Goal: Communication & Community: Participate in discussion

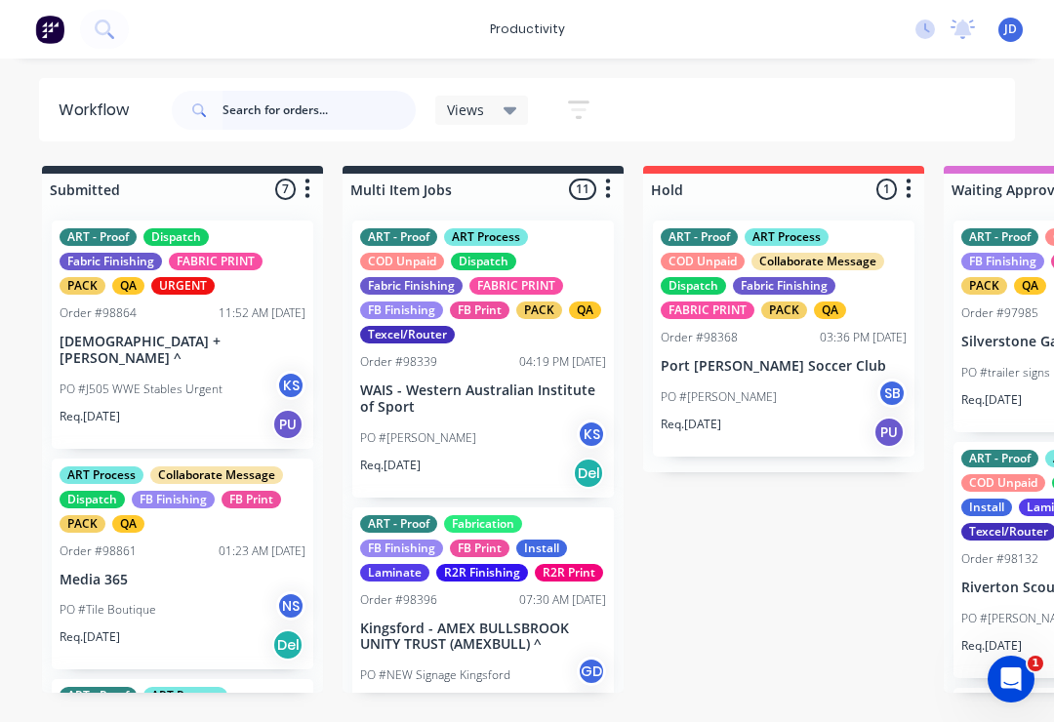
click at [276, 110] on input "text" at bounding box center [318, 110] width 193 height 39
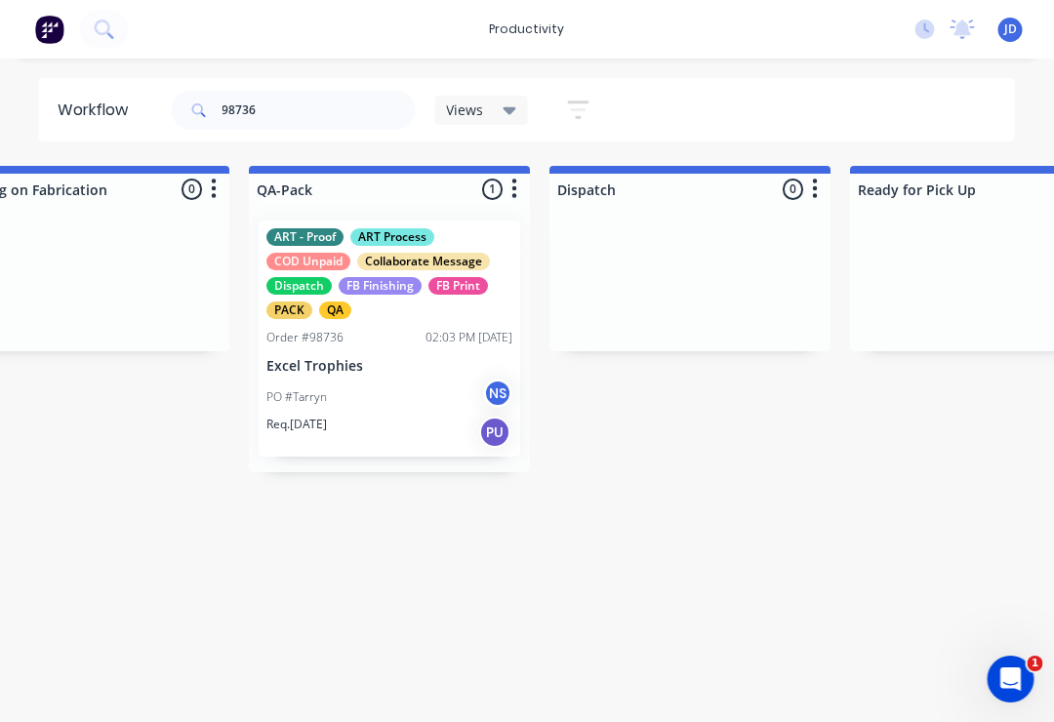
click at [389, 379] on div "PO #Tarryn NS" at bounding box center [390, 397] width 246 height 37
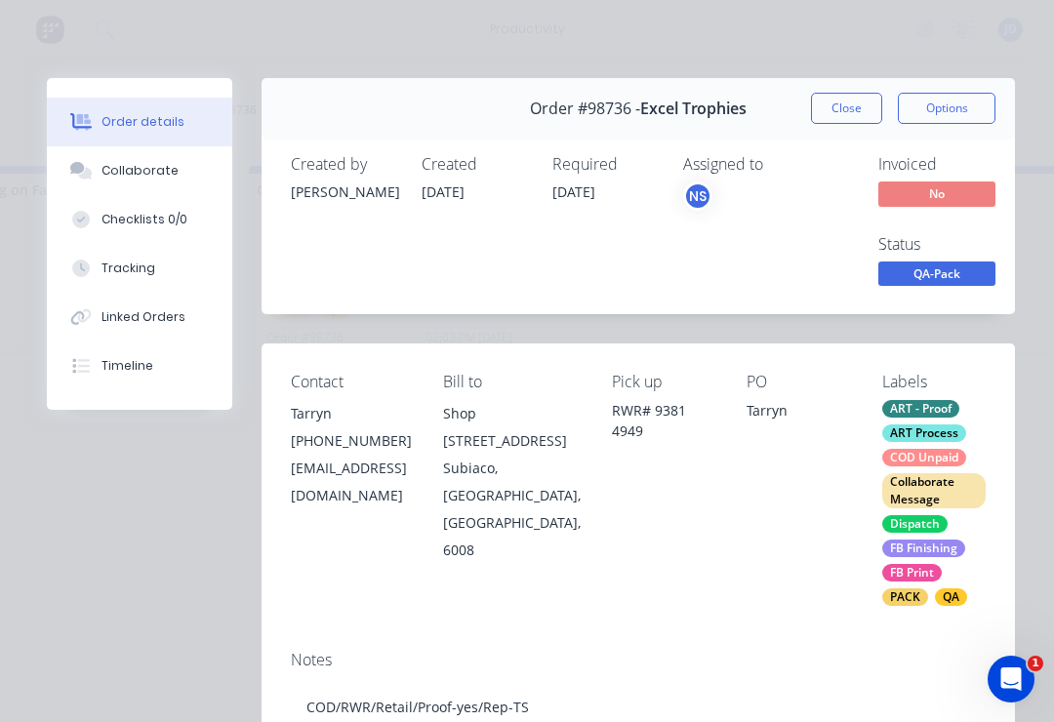
click at [162, 168] on div "Collaborate" at bounding box center [139, 171] width 77 height 18
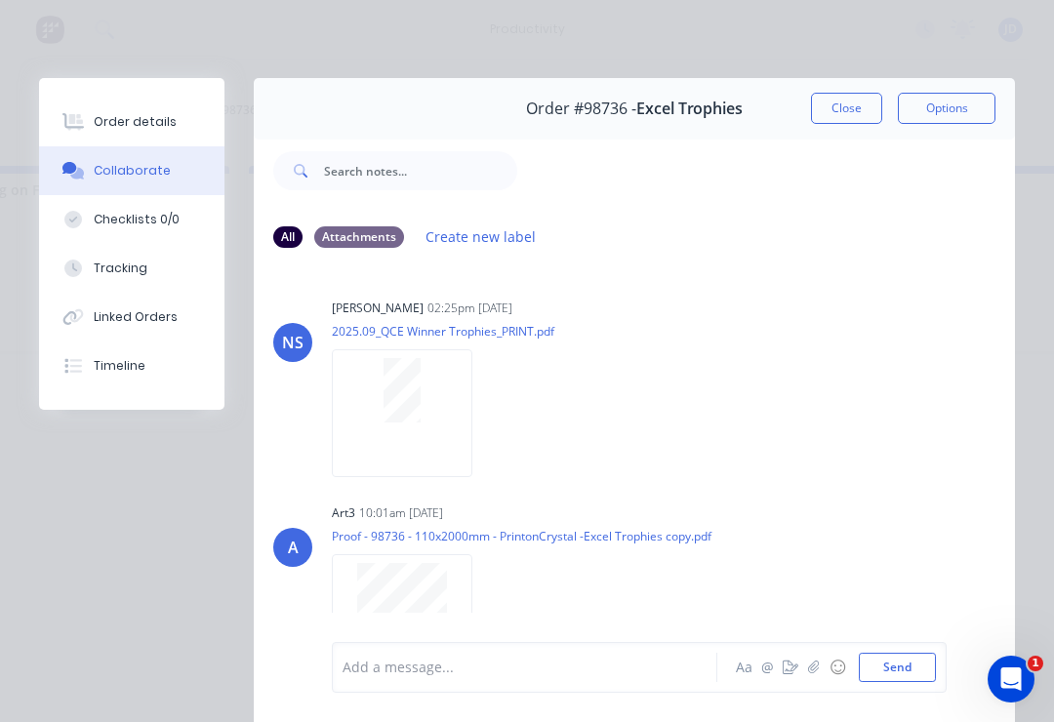
click at [816, 676] on button "button" at bounding box center [813, 667] width 23 height 23
click at [917, 657] on button "Send" at bounding box center [897, 667] width 77 height 29
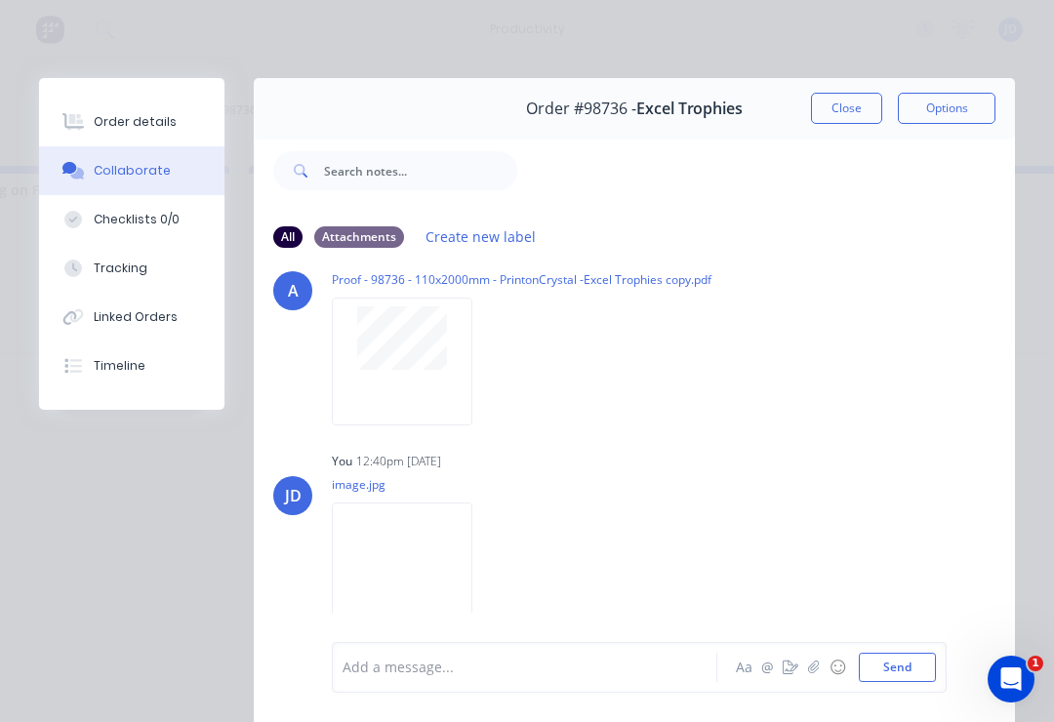
scroll to position [258, 0]
click at [811, 664] on icon "button" at bounding box center [814, 668] width 12 height 14
click at [935, 663] on button "Send" at bounding box center [897, 667] width 77 height 29
click at [816, 676] on button "button" at bounding box center [813, 667] width 23 height 23
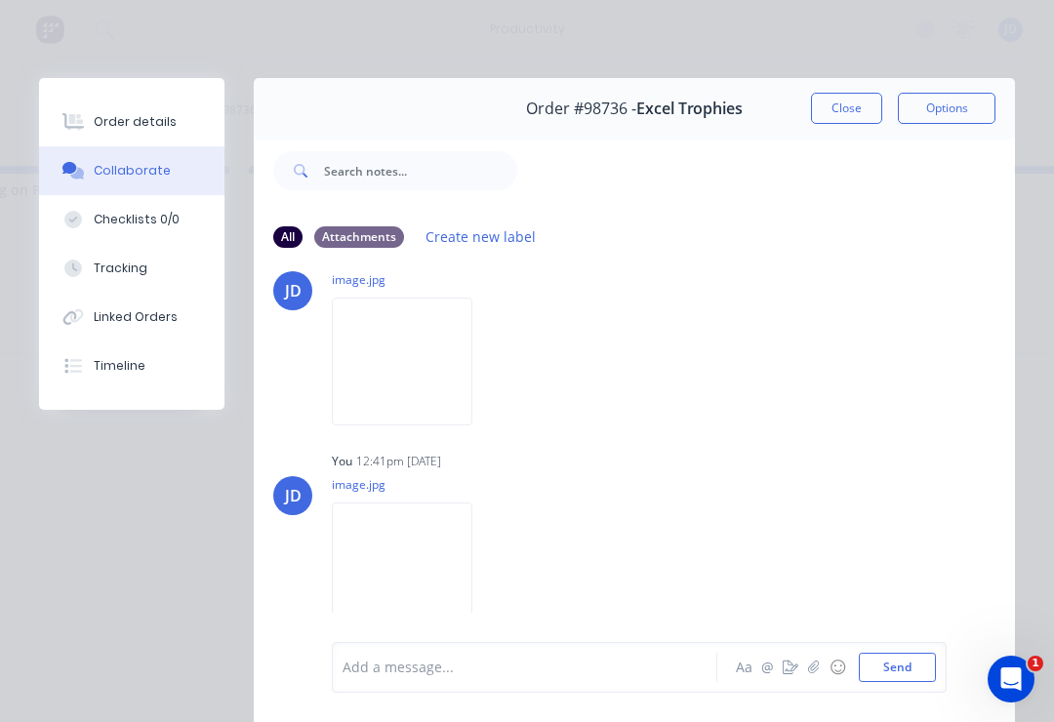
click at [860, 105] on button "Close" at bounding box center [846, 108] width 71 height 31
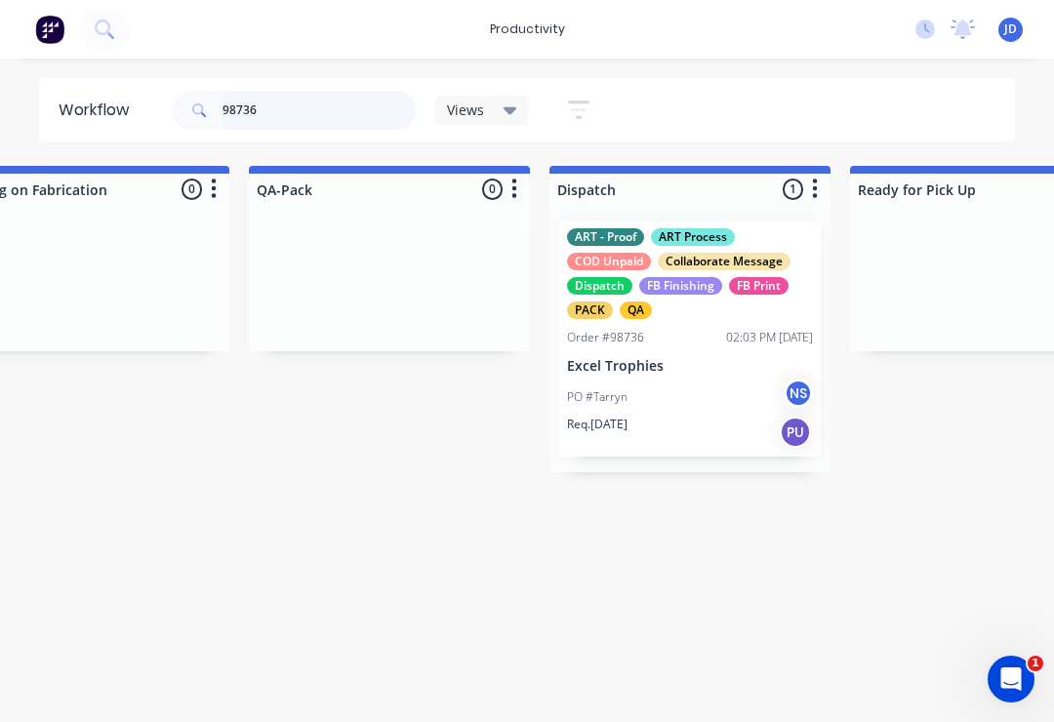
click at [305, 114] on input "98736" at bounding box center [318, 110] width 193 height 39
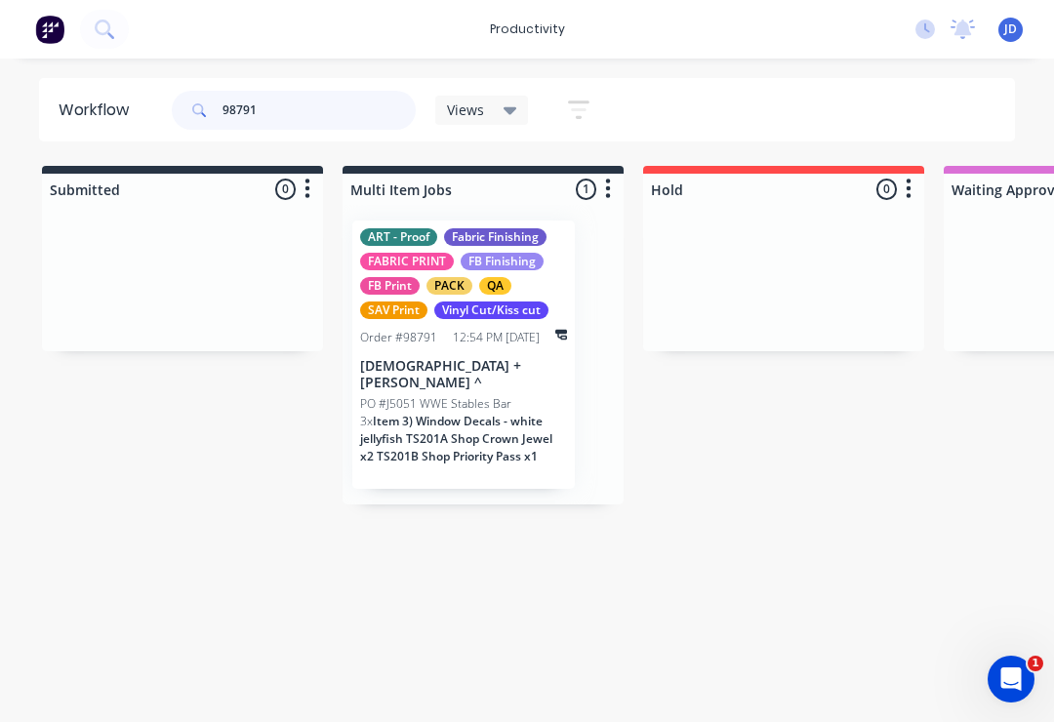
type input "98791"
click at [487, 395] on p "PO #J5051 WWE Stables Bar" at bounding box center [435, 404] width 151 height 18
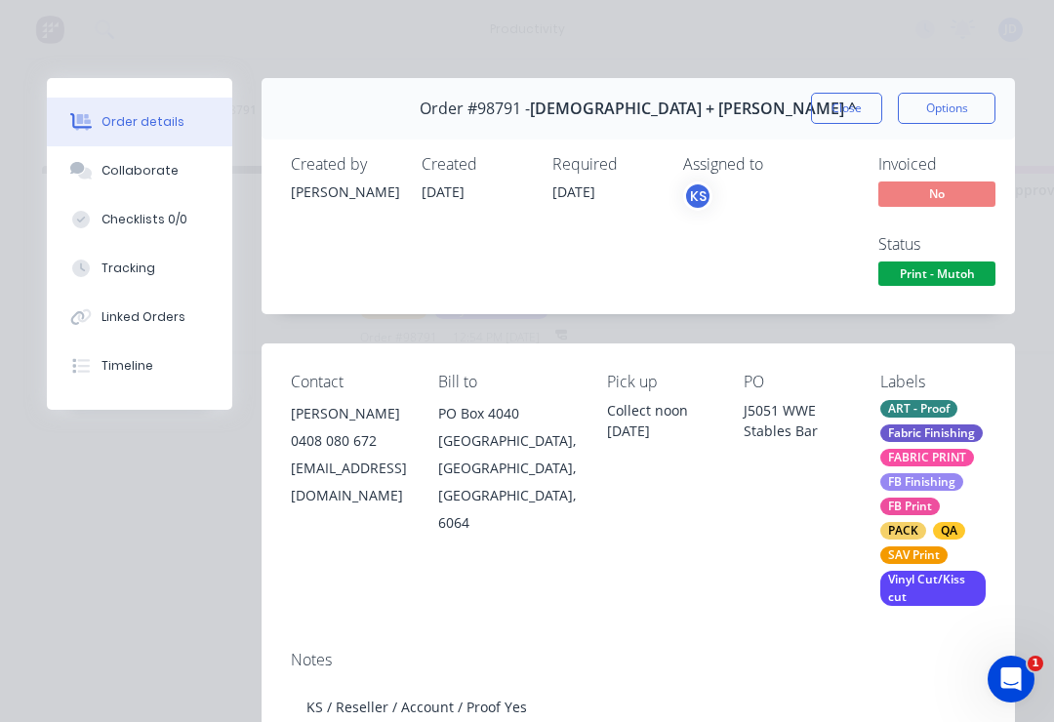
click at [159, 181] on button "Collaborate" at bounding box center [139, 170] width 185 height 49
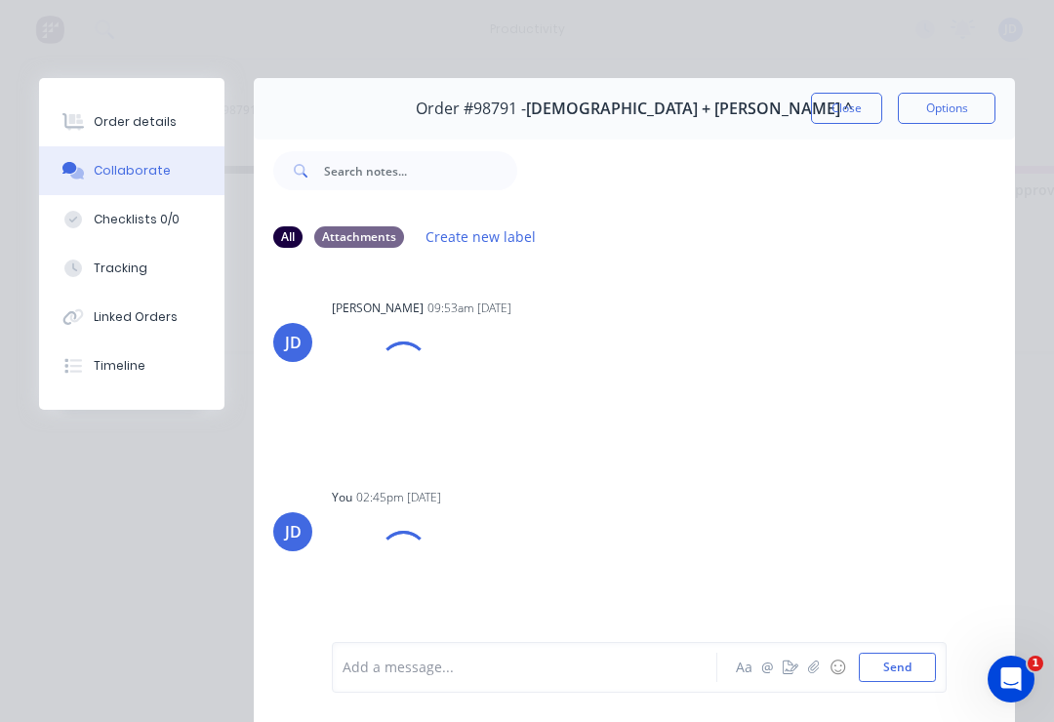
click at [813, 677] on button "button" at bounding box center [813, 667] width 23 height 23
click at [919, 659] on button "Send" at bounding box center [897, 667] width 77 height 29
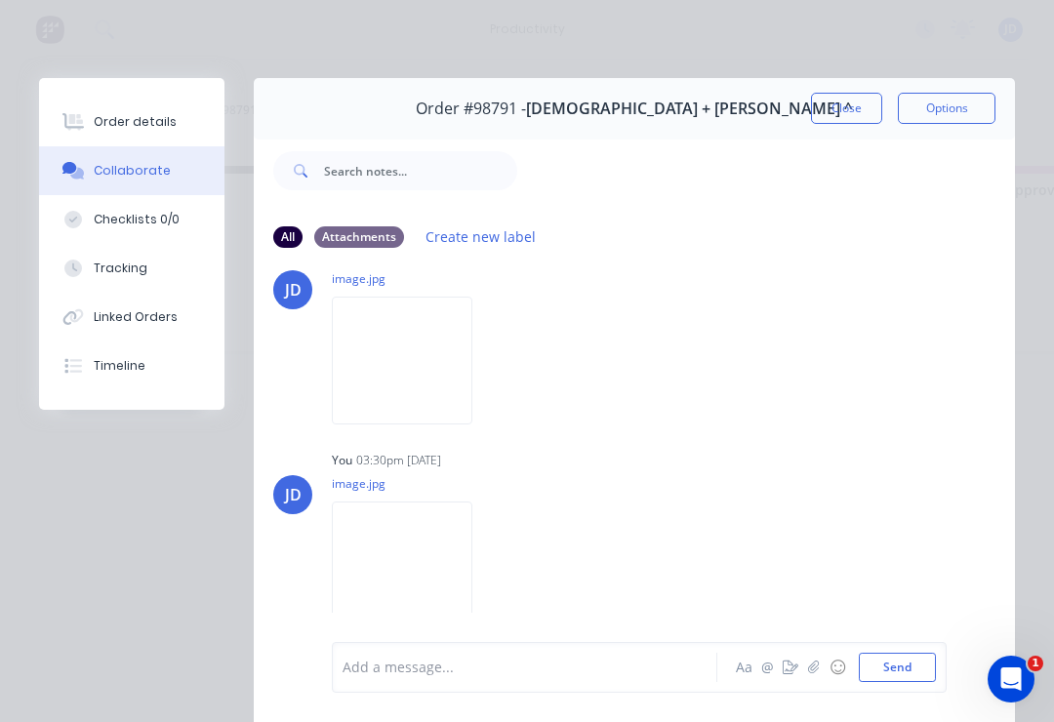
click at [809, 668] on icon "button" at bounding box center [813, 667] width 11 height 13
click at [941, 653] on div "Add a message... Aa @ ☺ Send" at bounding box center [639, 618] width 615 height 150
click at [934, 659] on button "Send" at bounding box center [897, 667] width 77 height 29
click at [810, 672] on icon "button" at bounding box center [813, 667] width 11 height 13
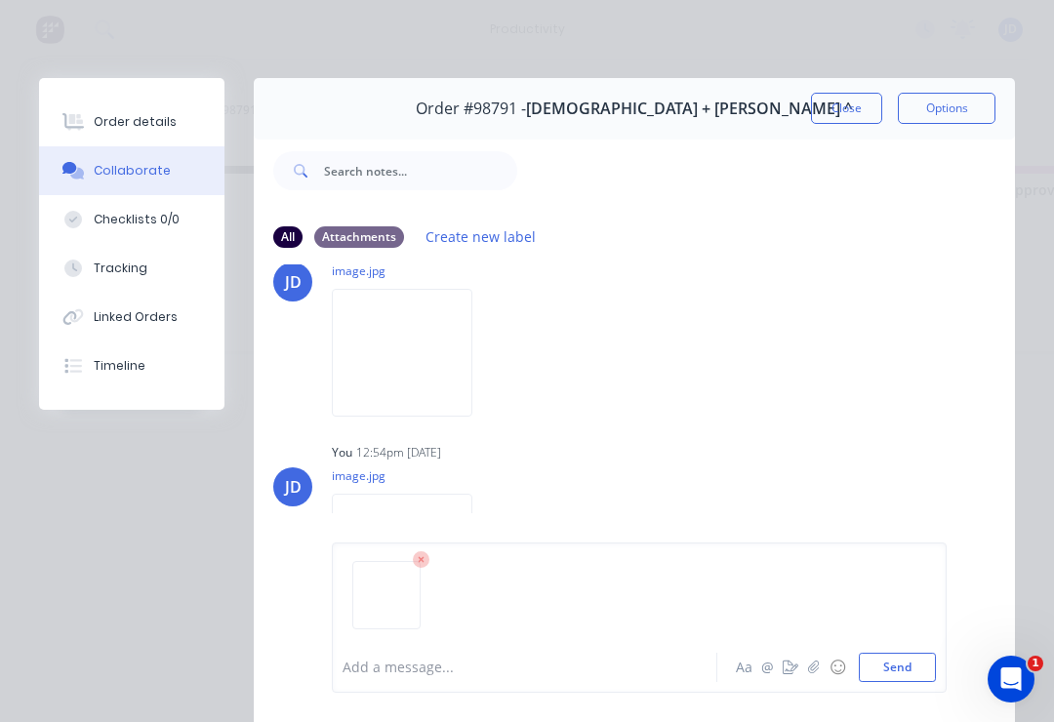
click at [926, 655] on button "Send" at bounding box center [897, 667] width 77 height 29
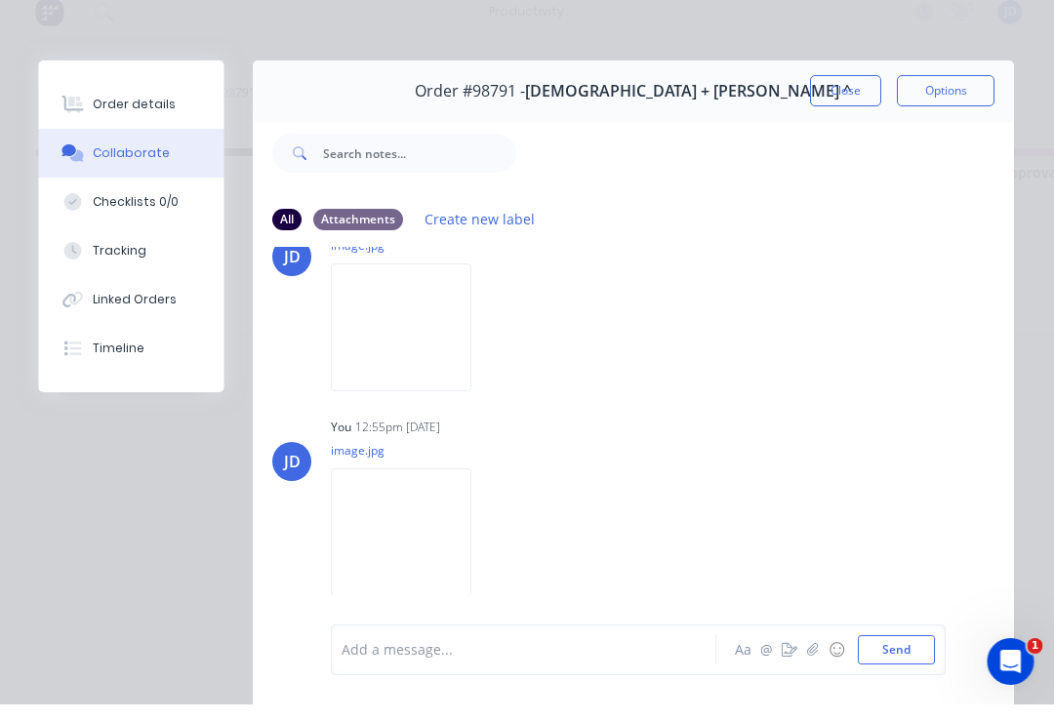
scroll to position [0, 0]
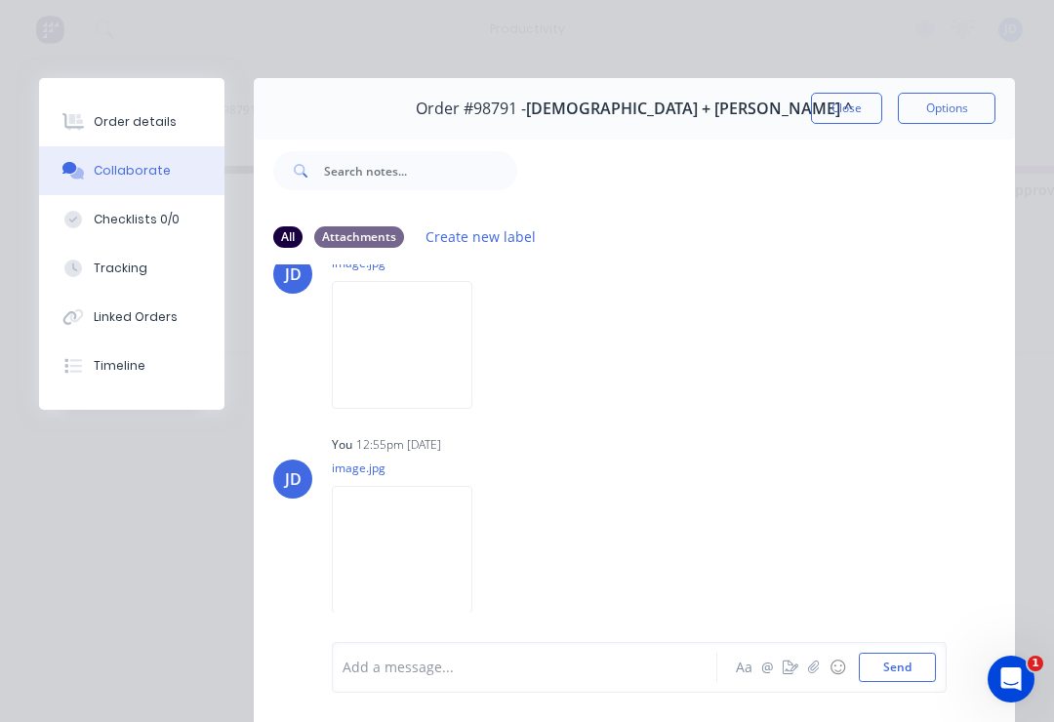
click at [812, 673] on icon "button" at bounding box center [813, 667] width 11 height 13
click at [917, 666] on button "Send" at bounding box center [897, 667] width 77 height 29
click at [833, 666] on button "☺" at bounding box center [836, 667] width 23 height 23
click at [830, 663] on button "☺" at bounding box center [836, 667] width 23 height 23
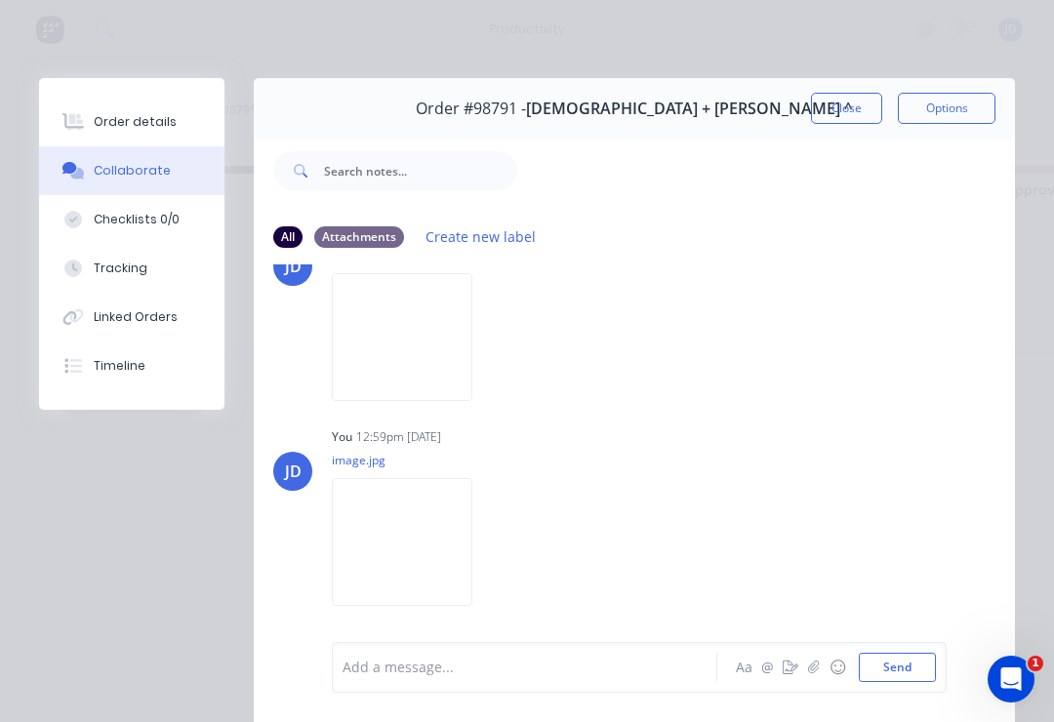
click at [822, 666] on button "button" at bounding box center [813, 667] width 23 height 23
click at [923, 667] on button "Send" at bounding box center [897, 667] width 77 height 29
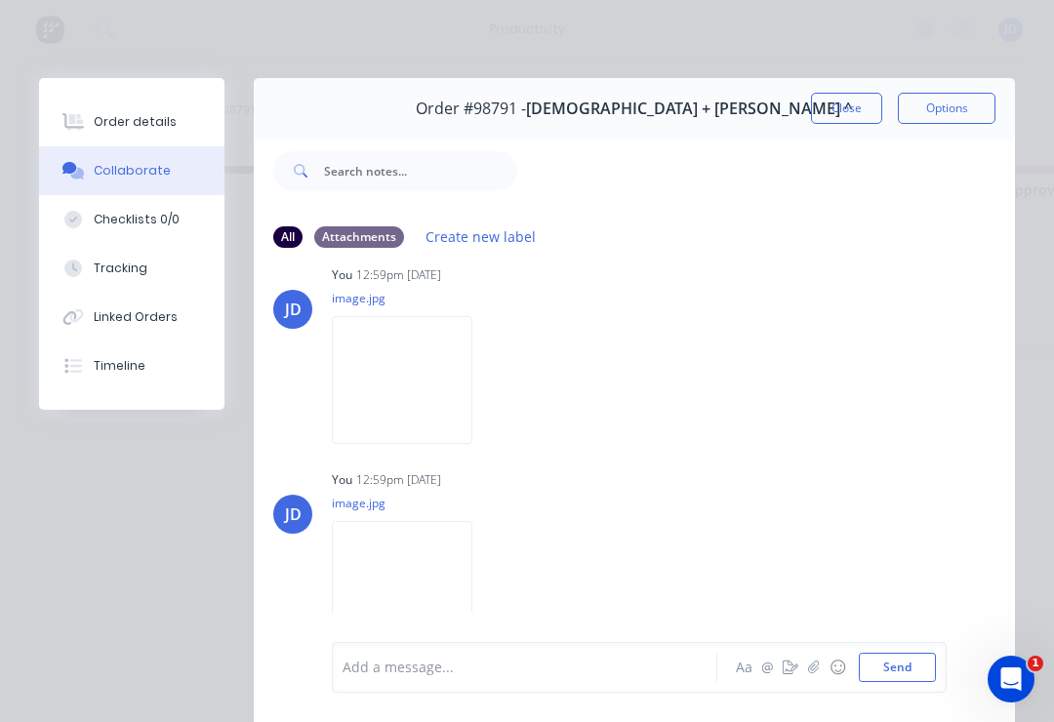
click at [822, 677] on button "button" at bounding box center [813, 667] width 23 height 23
click at [922, 671] on button "Send" at bounding box center [897, 667] width 77 height 29
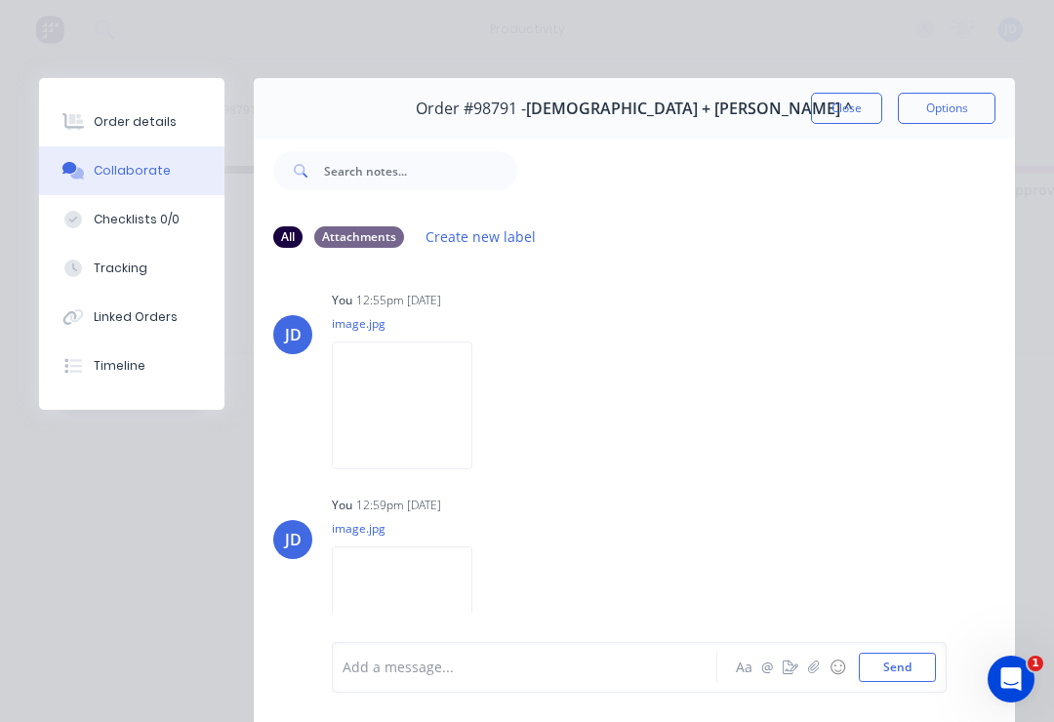
scroll to position [821, 0]
click at [853, 109] on button "Close" at bounding box center [846, 108] width 71 height 31
